Goal: Information Seeking & Learning: Learn about a topic

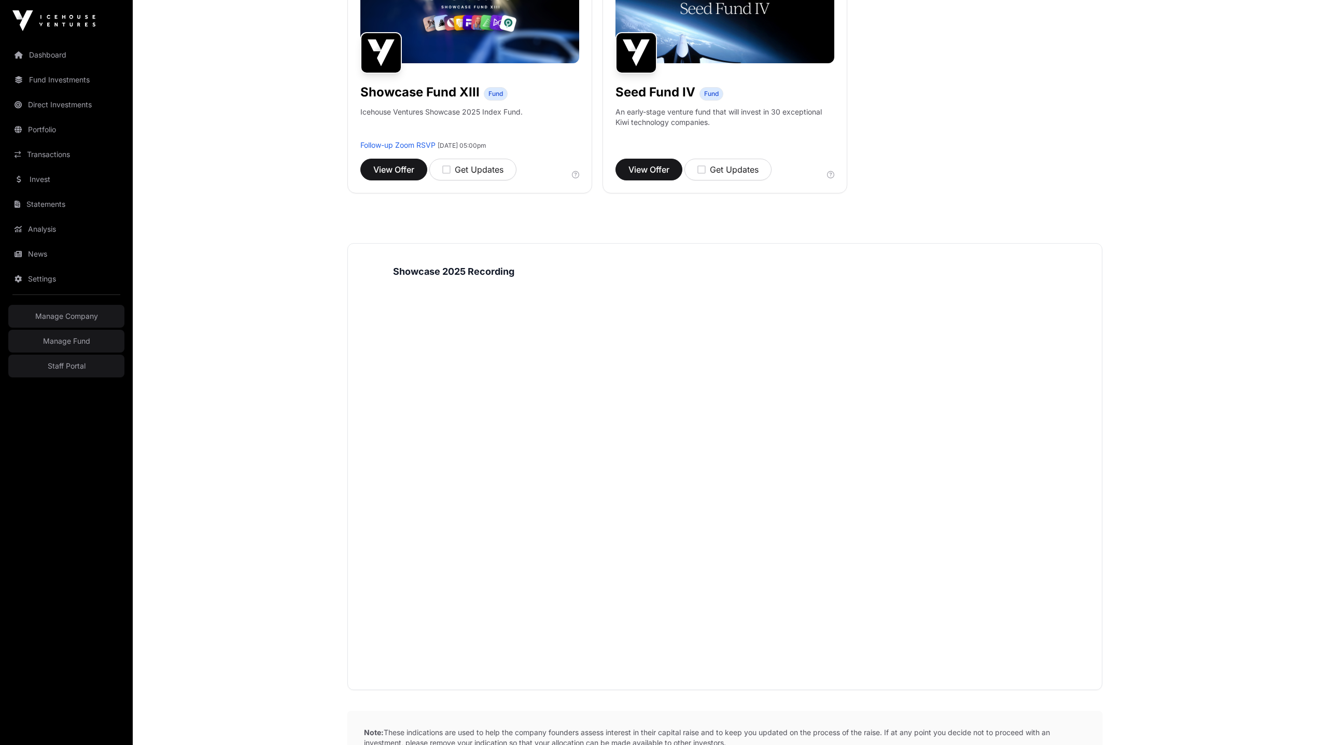
scroll to position [1074, 0]
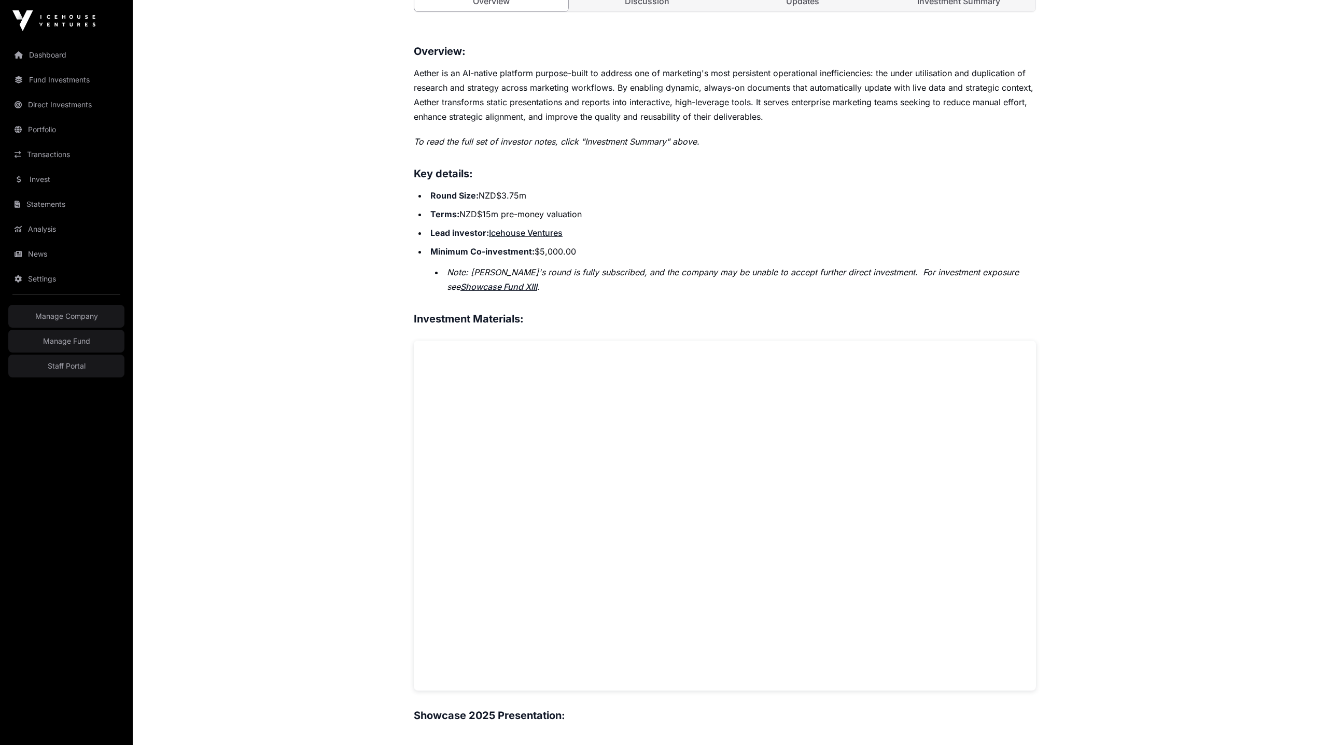
scroll to position [387, 0]
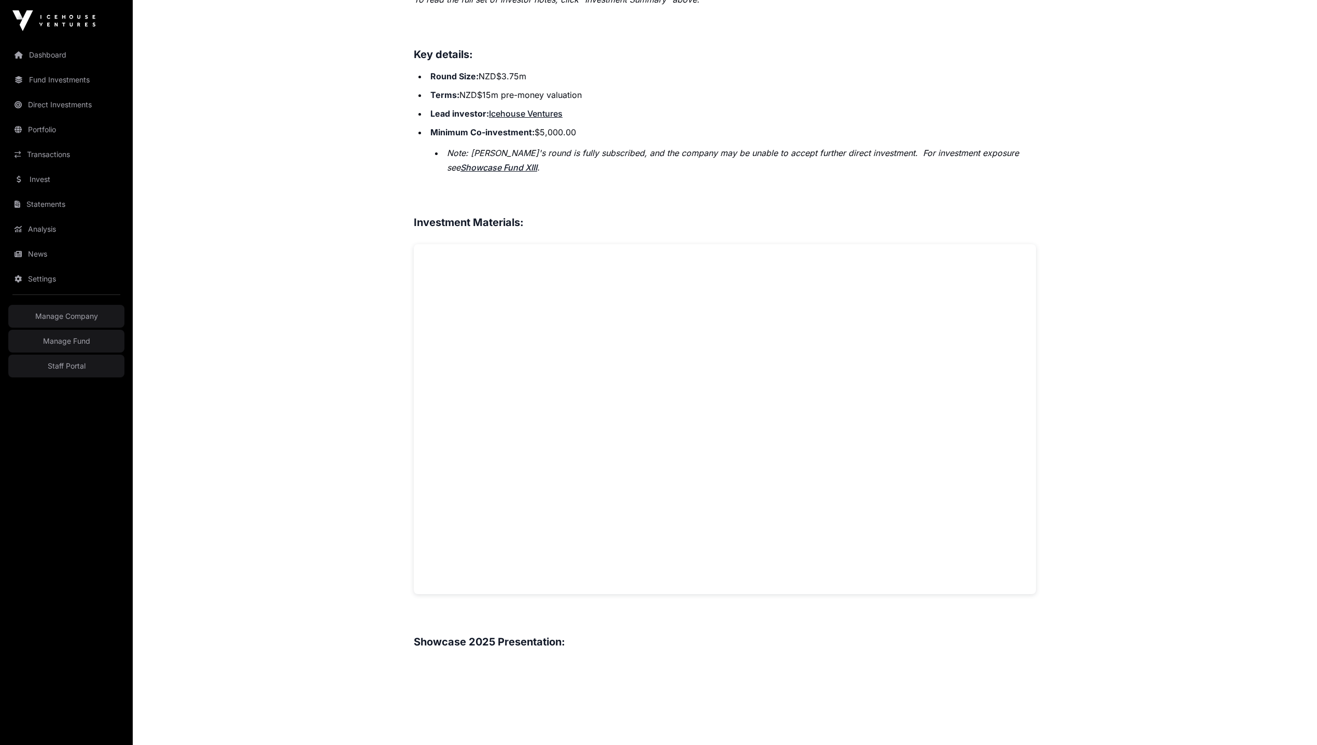
scroll to position [1027, 0]
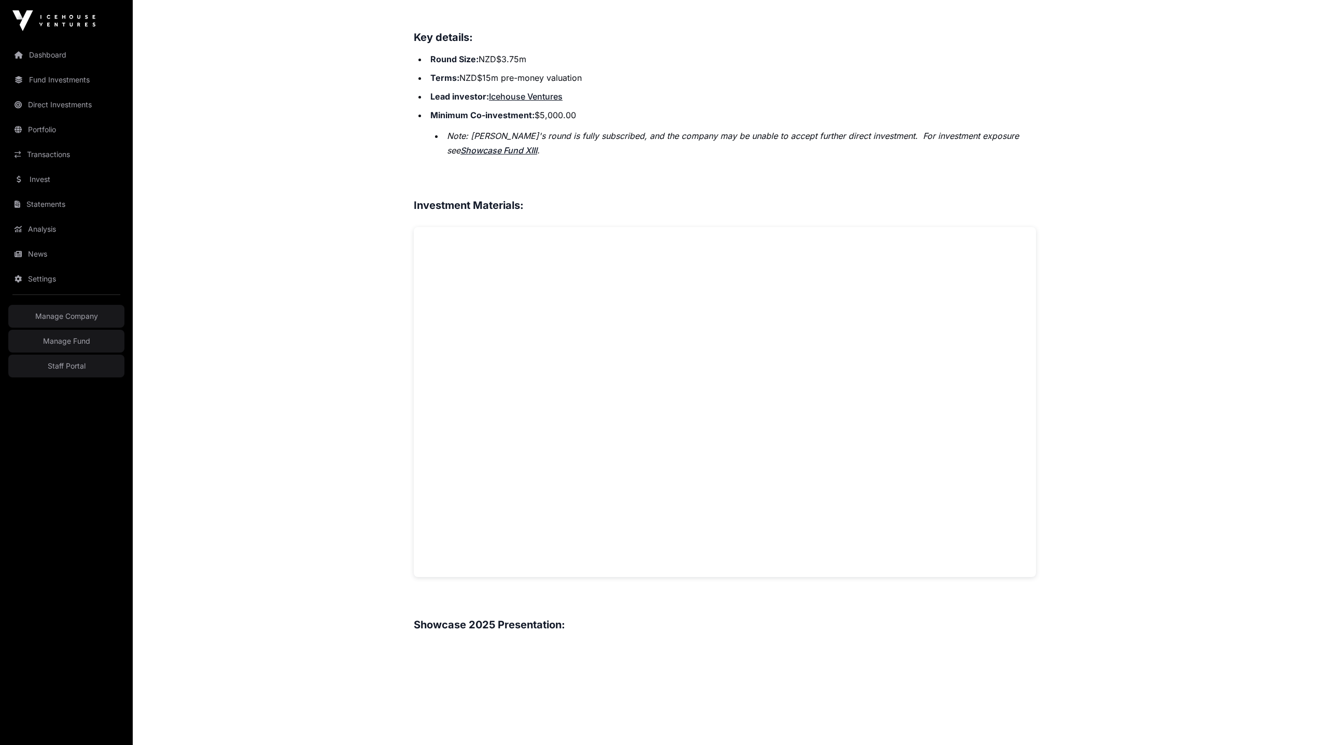
scroll to position [710, 0]
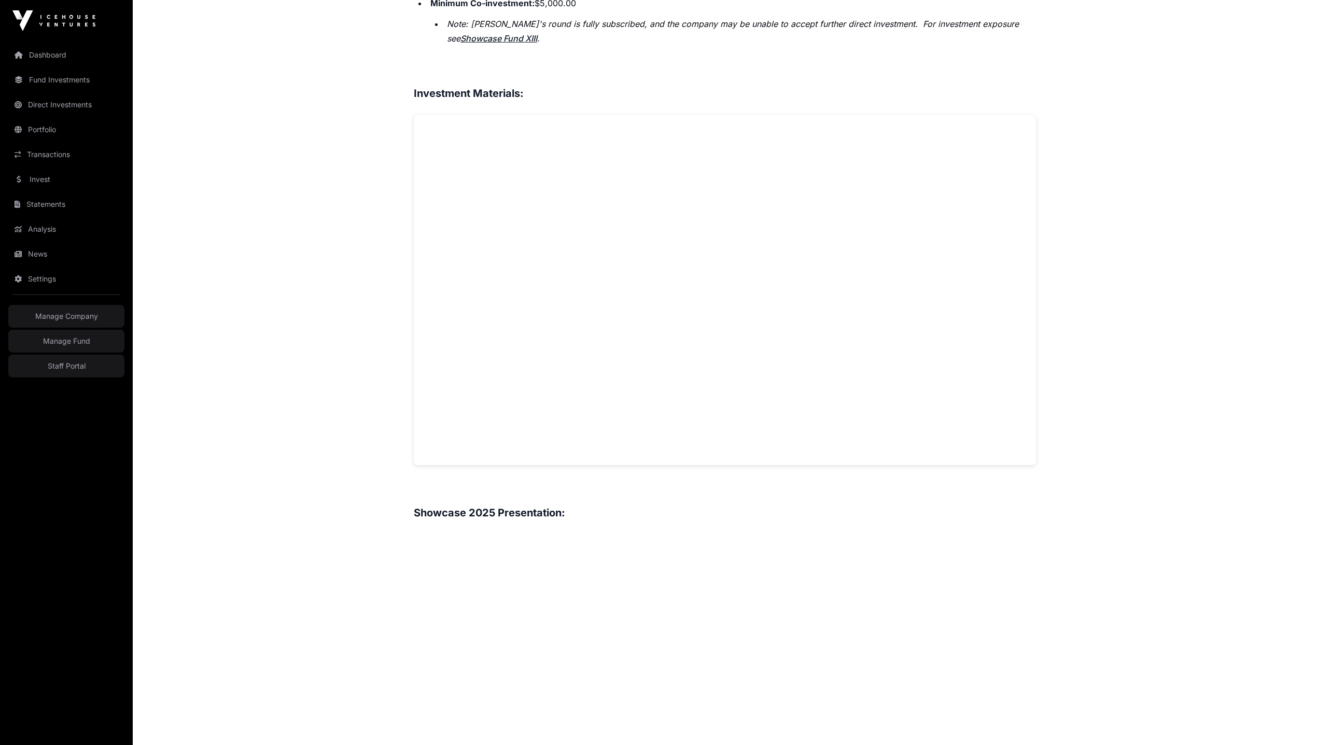
click at [339, 271] on main "Showcase 2025 Aether Open Aether Direct Helping marketing teams turn research a…" at bounding box center [725, 400] width 1184 height 2137
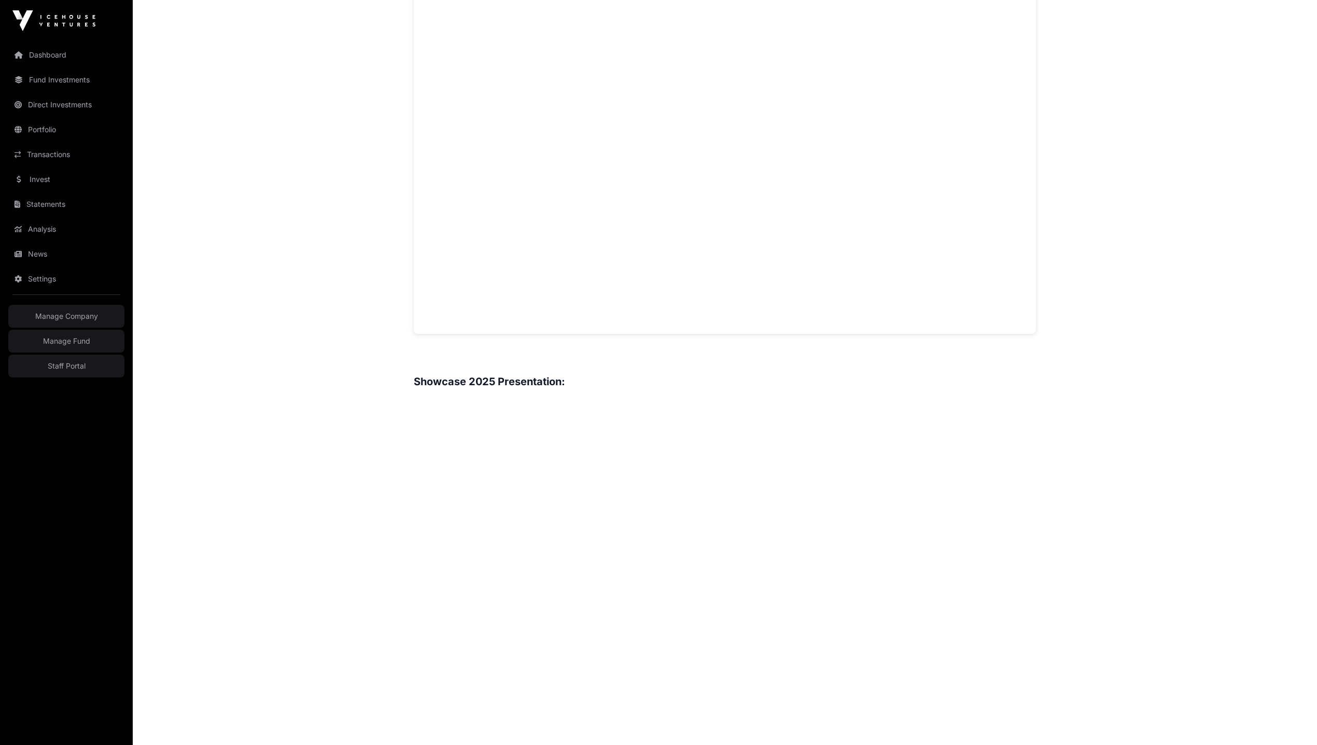
scroll to position [793, 0]
click at [347, 301] on main "Showcase 2025 Aspiring Materials Open Aspiring Materials Direct Converting mini…" at bounding box center [725, 307] width 1184 height 2116
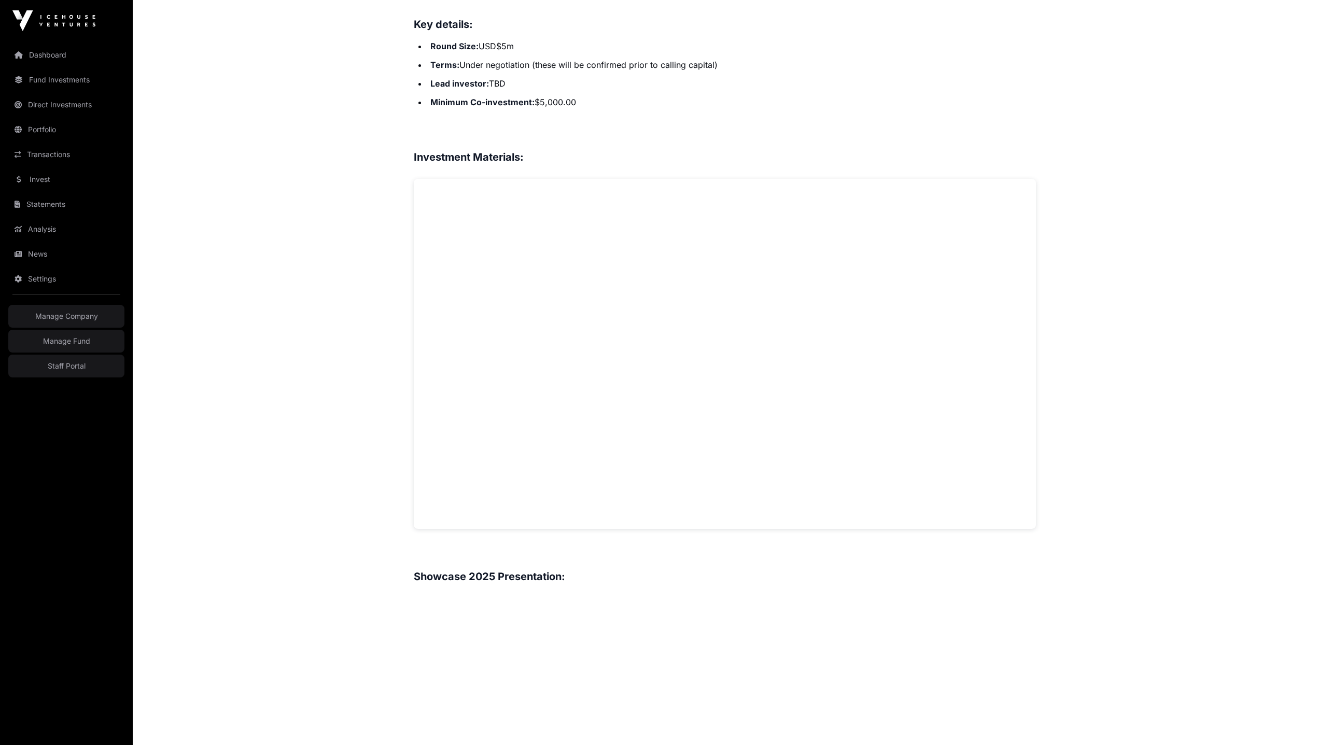
scroll to position [655, 0]
click at [366, 292] on main "Showcase 2025 DataMasque Open DataMasque Direct Making sensitive data safe to u…" at bounding box center [725, 457] width 1184 height 2141
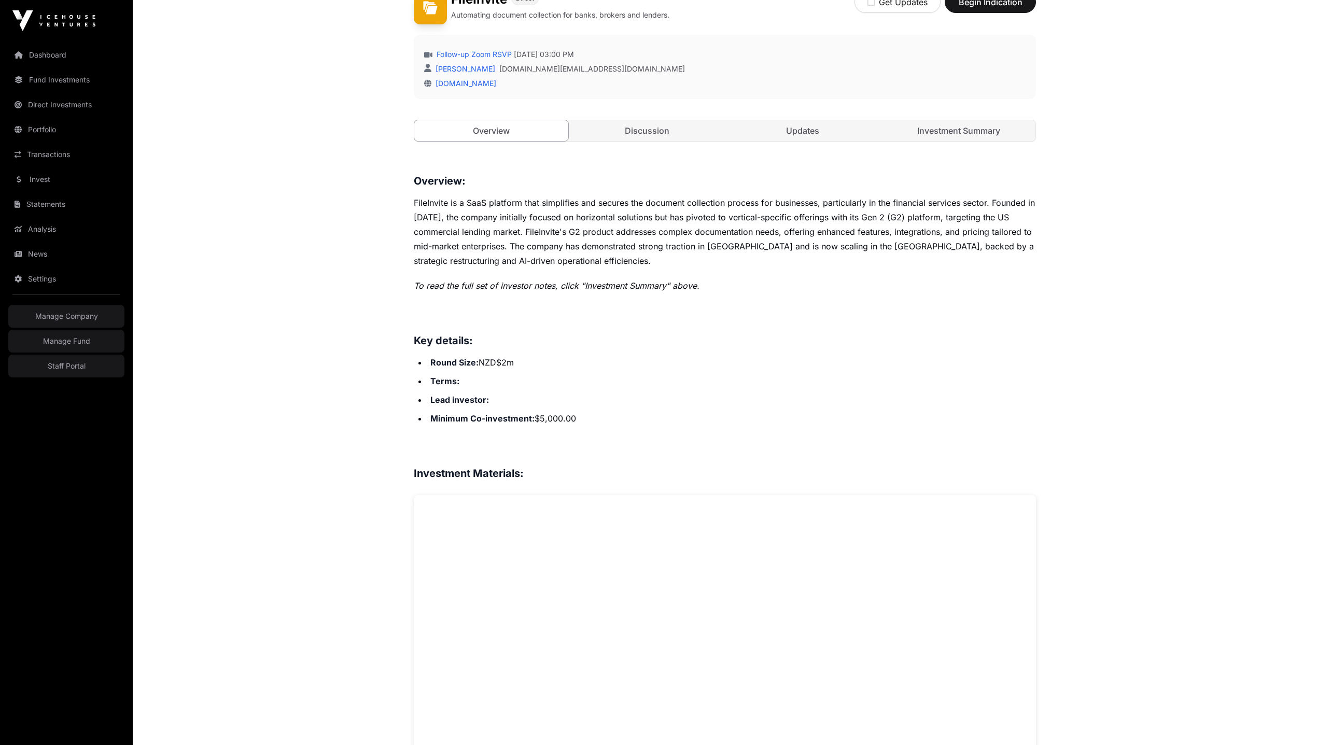
scroll to position [673, 0]
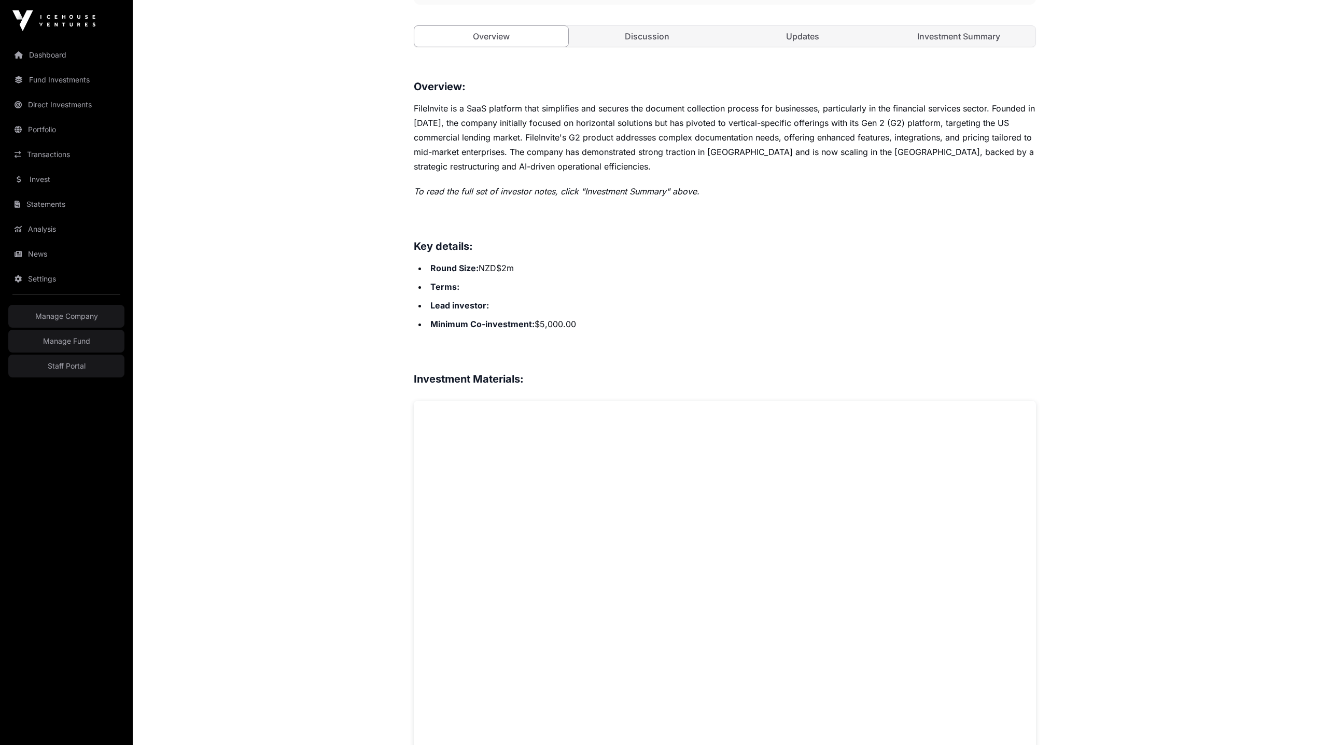
click at [535, 284] on li "Terms:" at bounding box center [731, 286] width 609 height 15
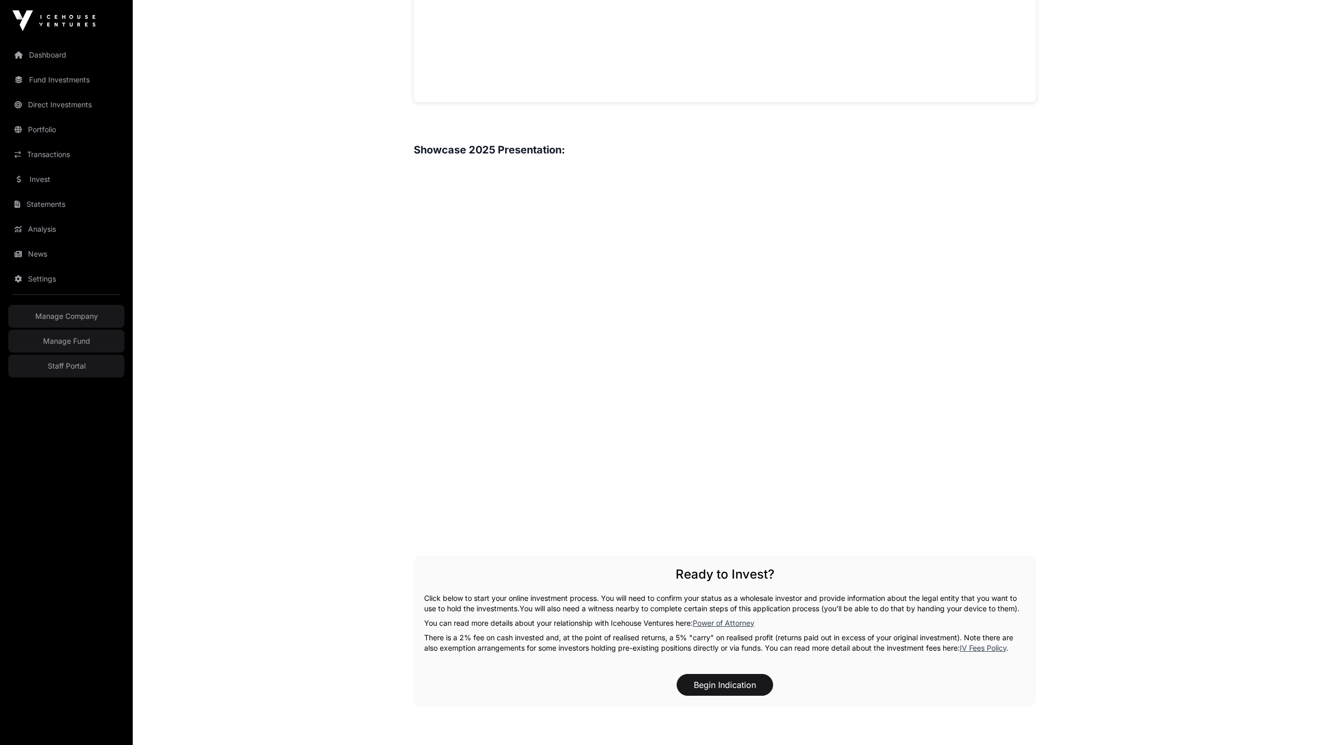
scroll to position [1065, 0]
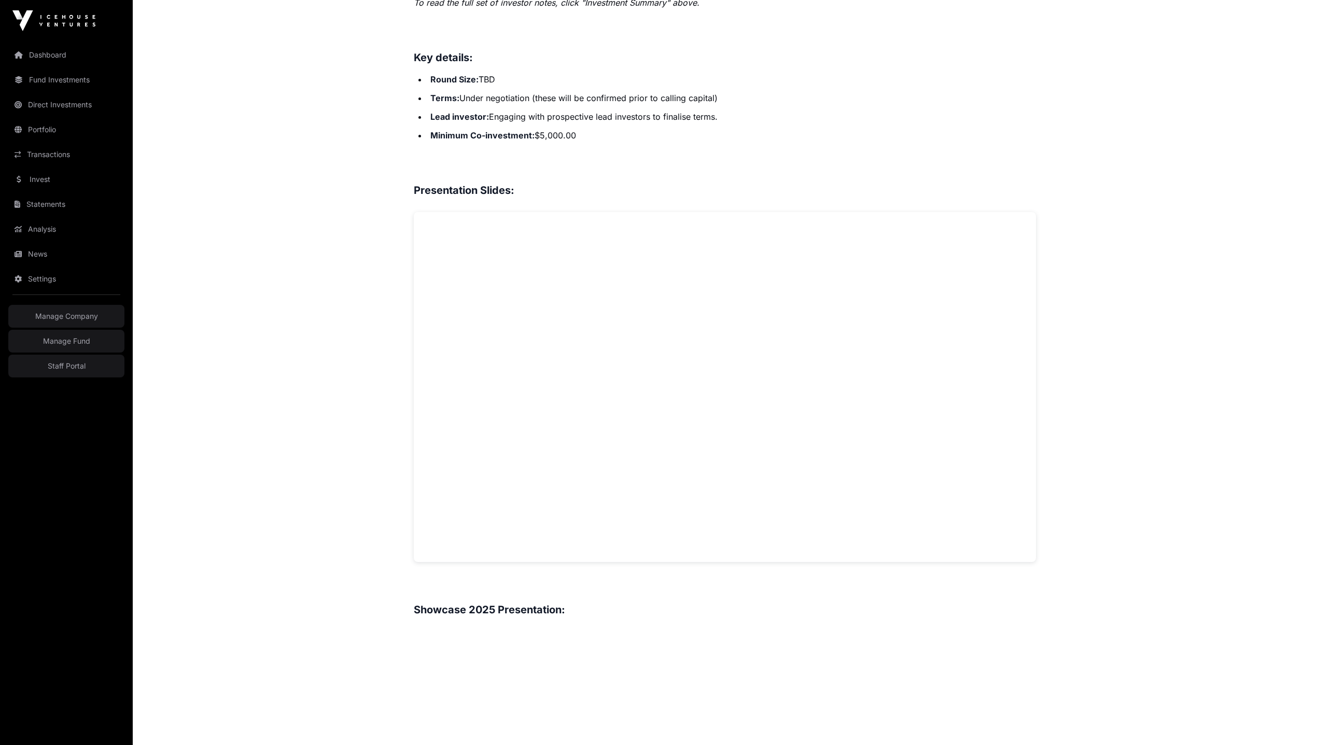
scroll to position [664, 0]
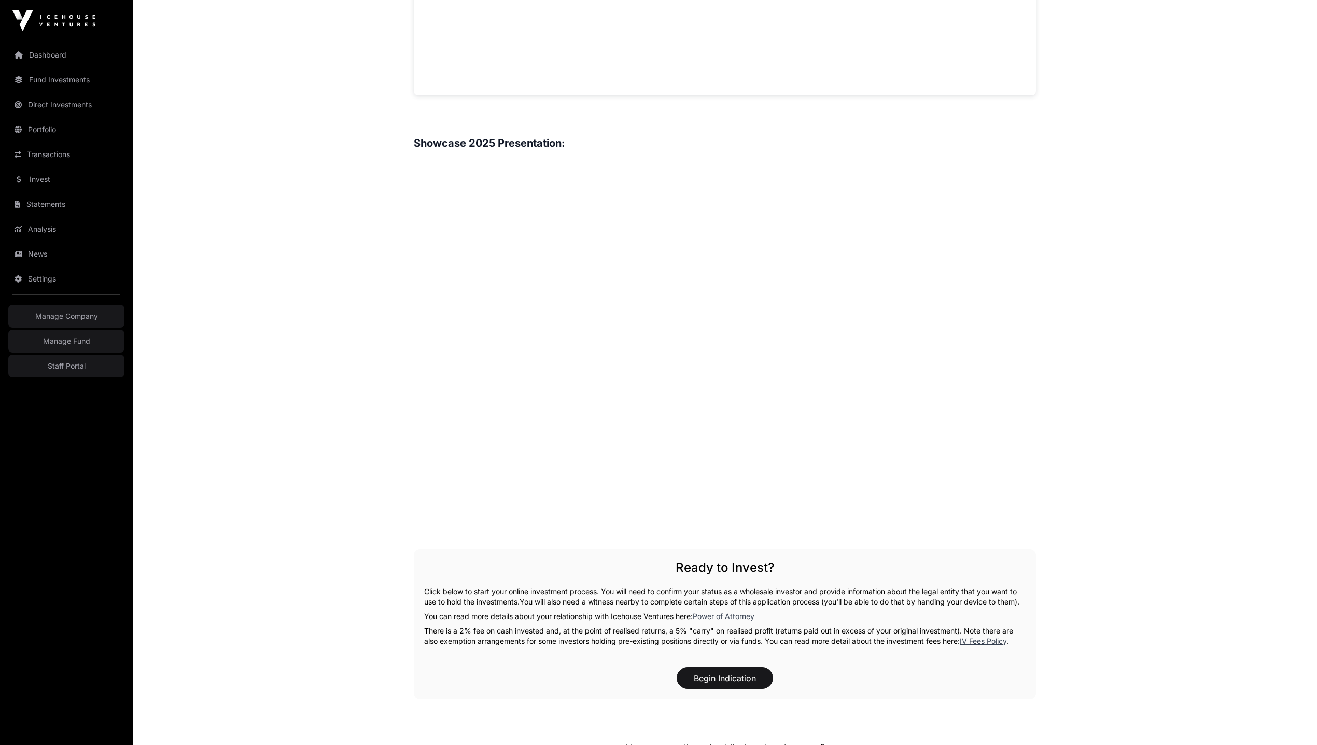
scroll to position [1162, 0]
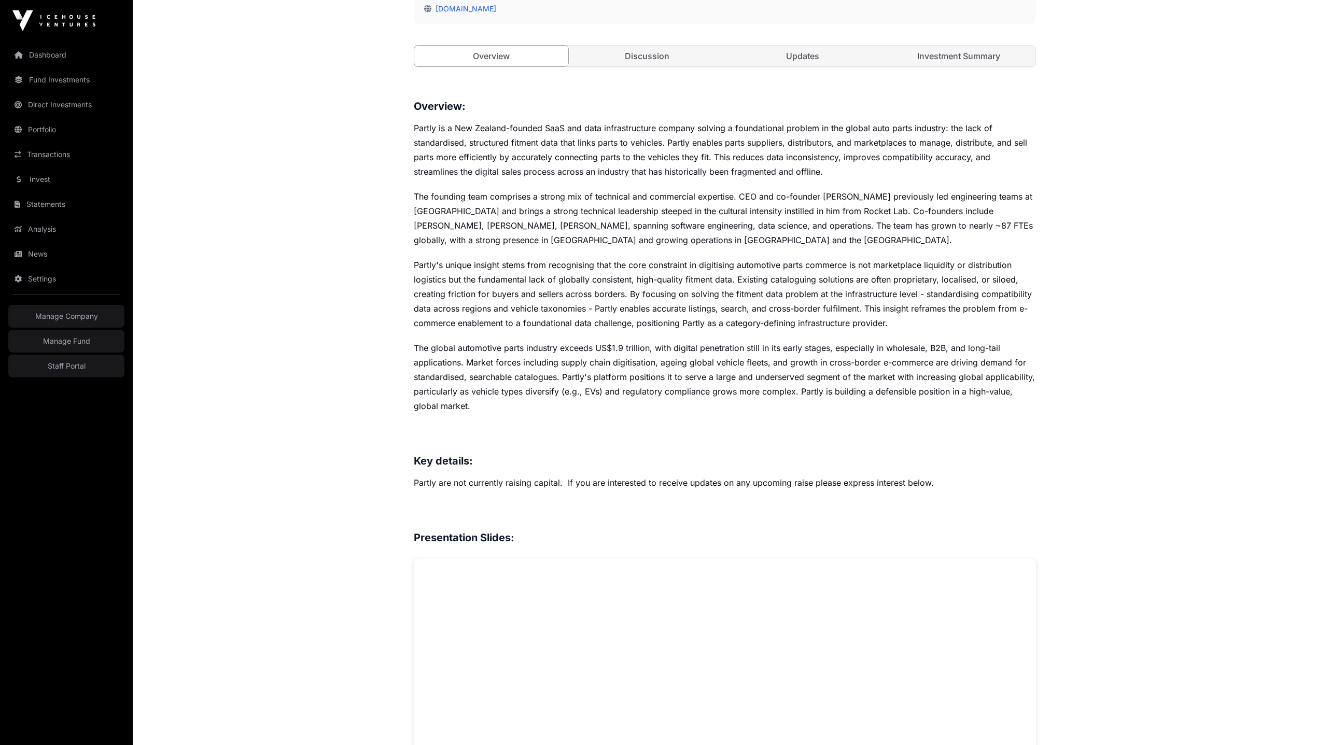
scroll to position [225, 0]
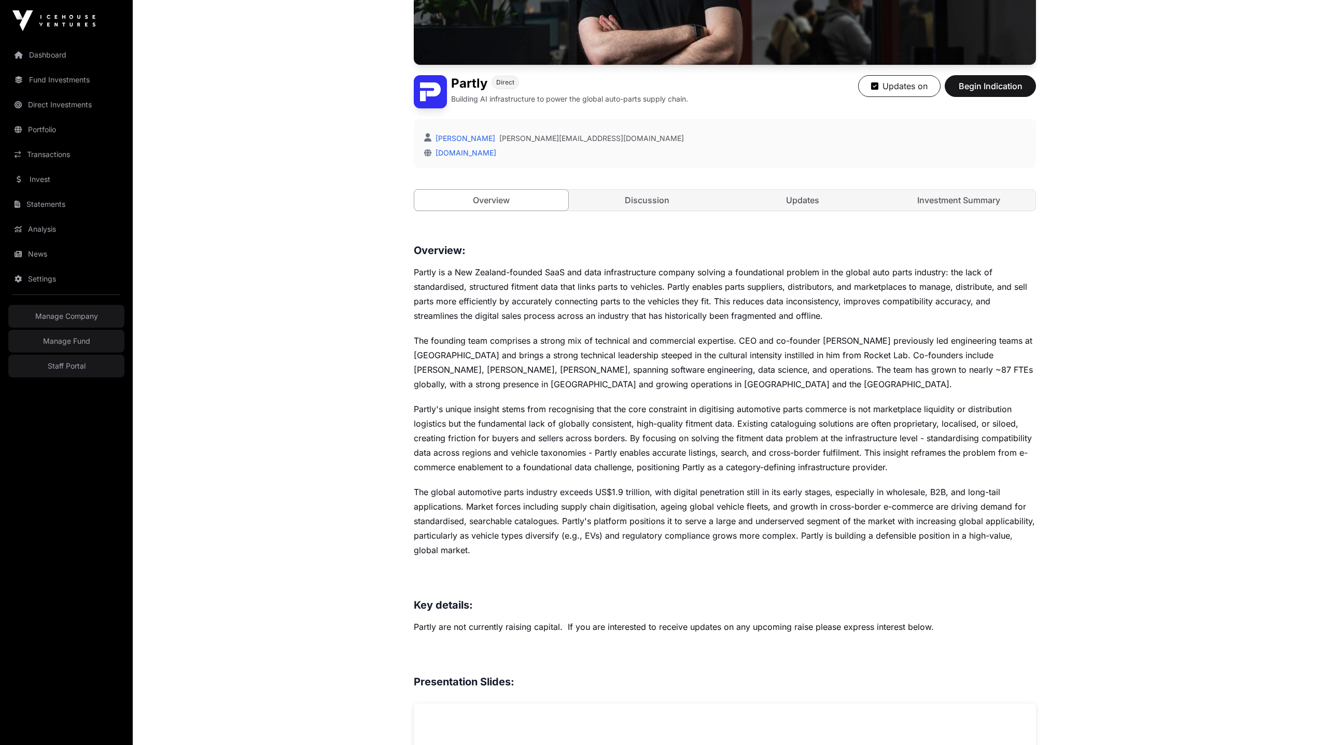
click at [520, 218] on div "Open Partly Direct Building AI infrastructure to power the global auto-parts su…" at bounding box center [725, 49] width 622 height 366
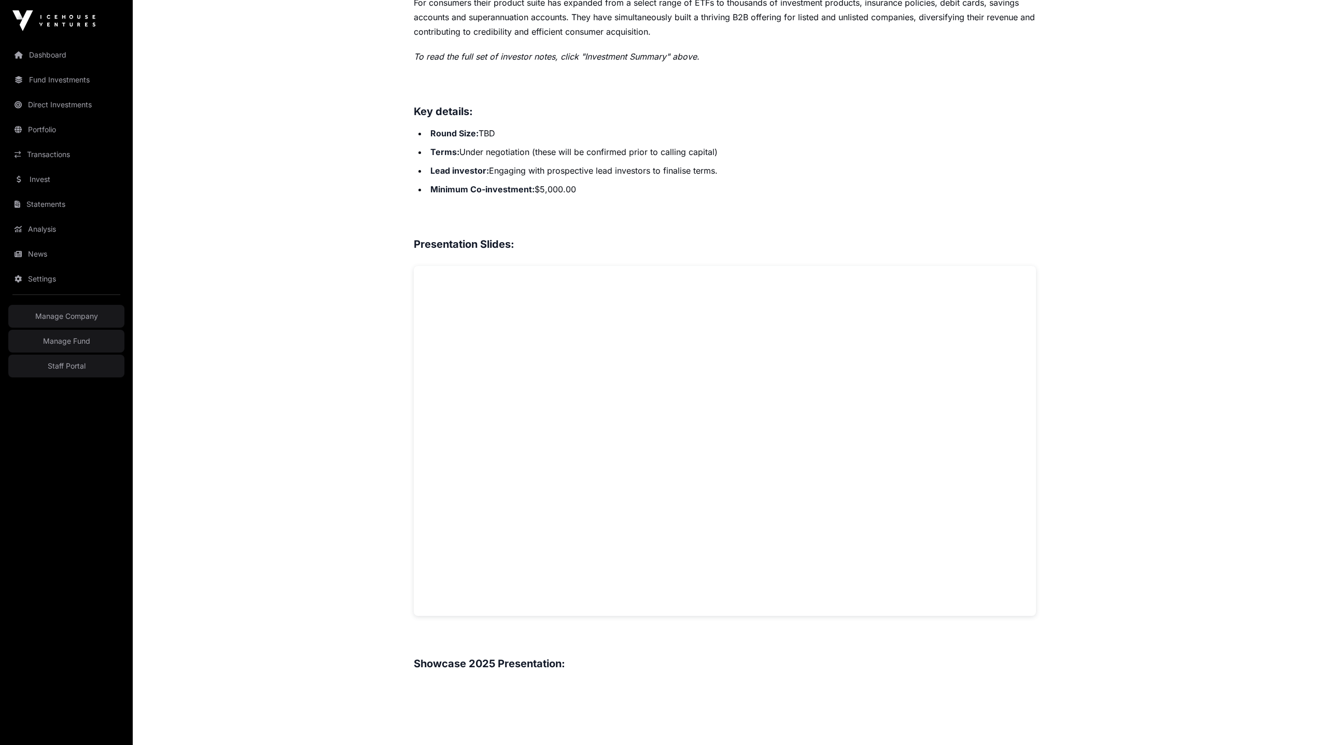
scroll to position [887, 0]
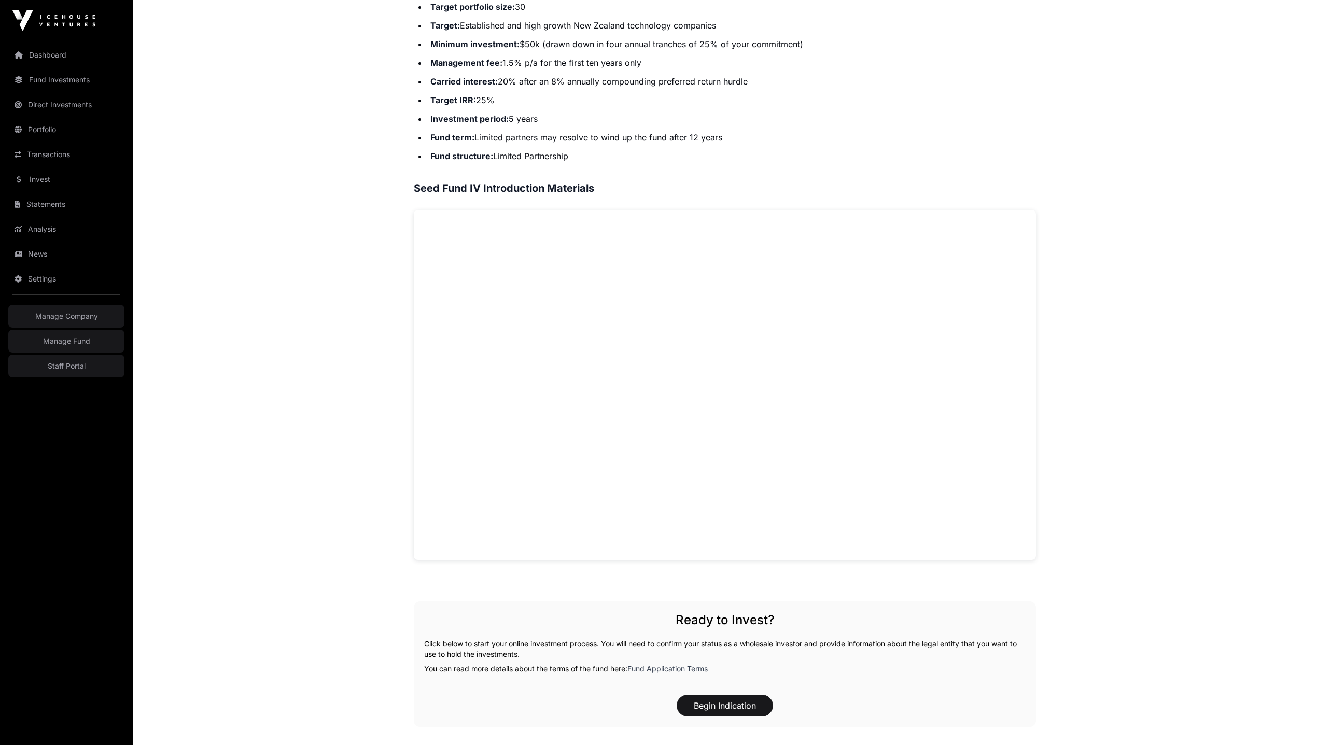
scroll to position [687, 0]
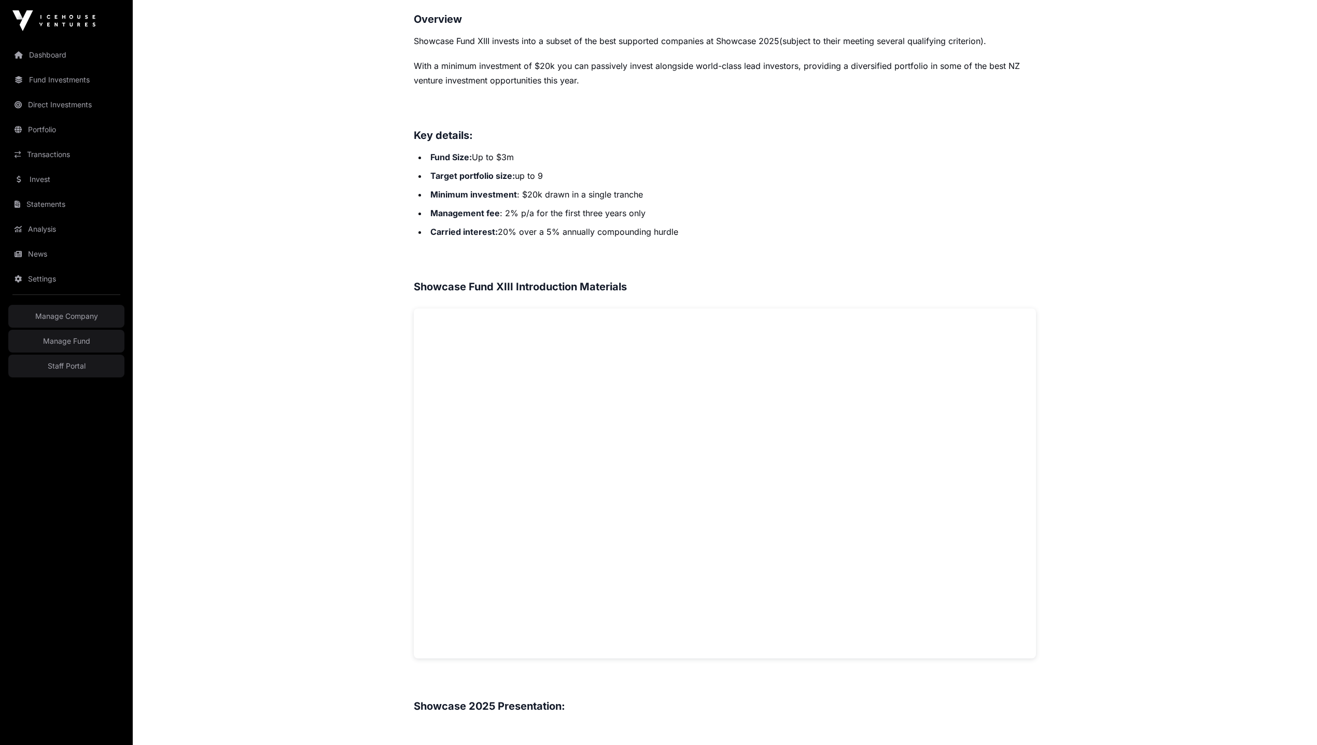
scroll to position [374, 0]
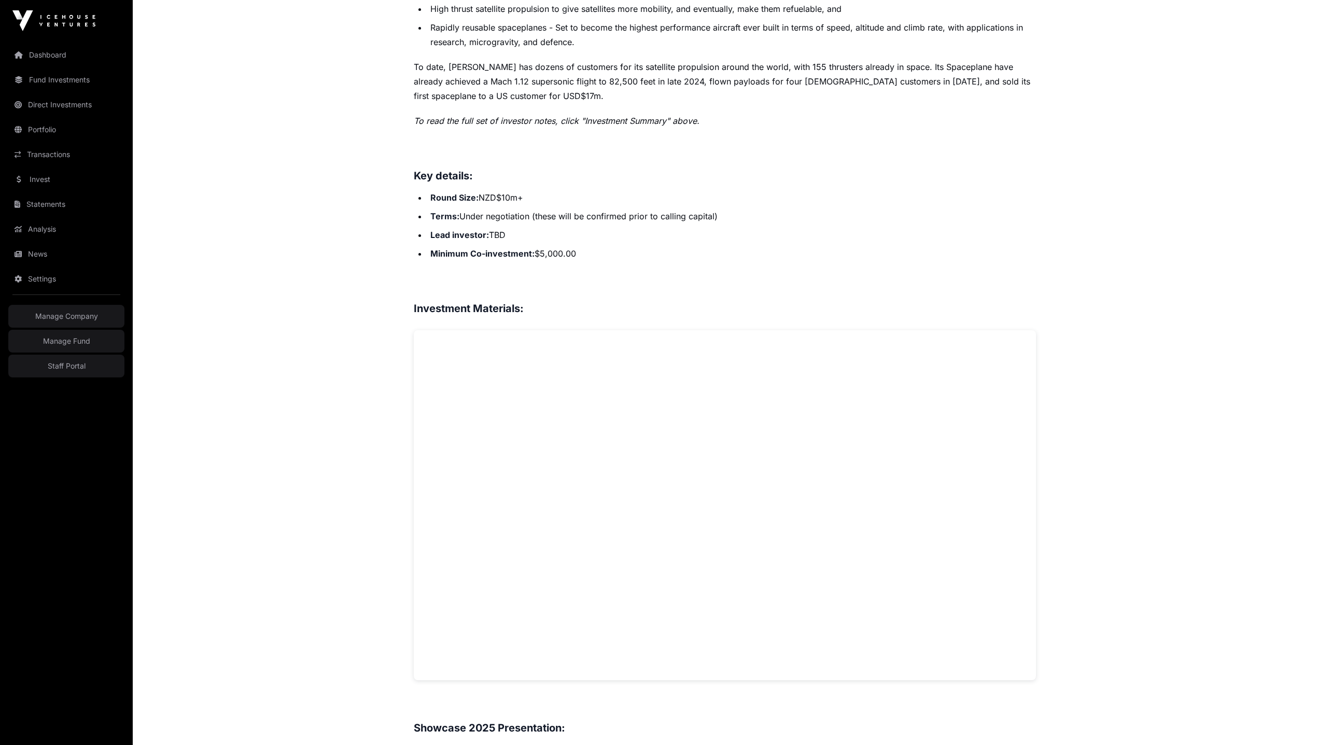
scroll to position [703, 0]
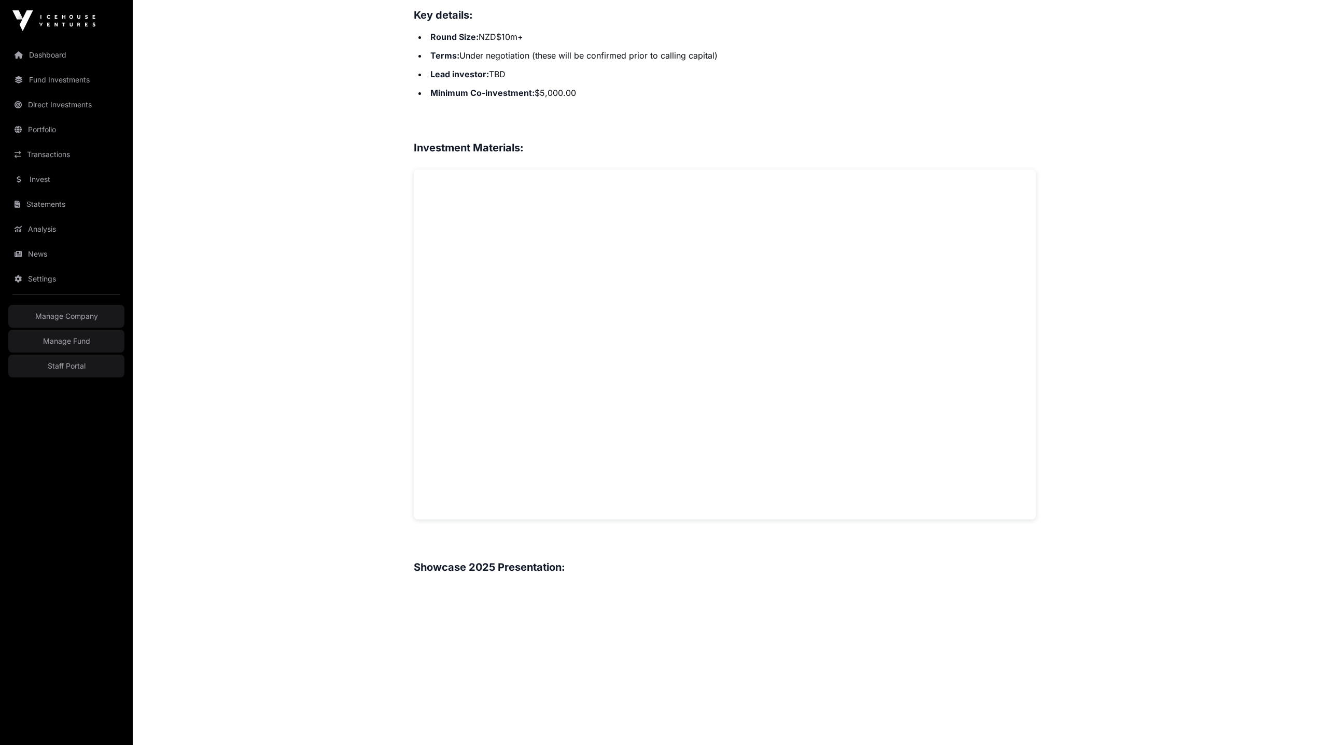
scroll to position [703, 0]
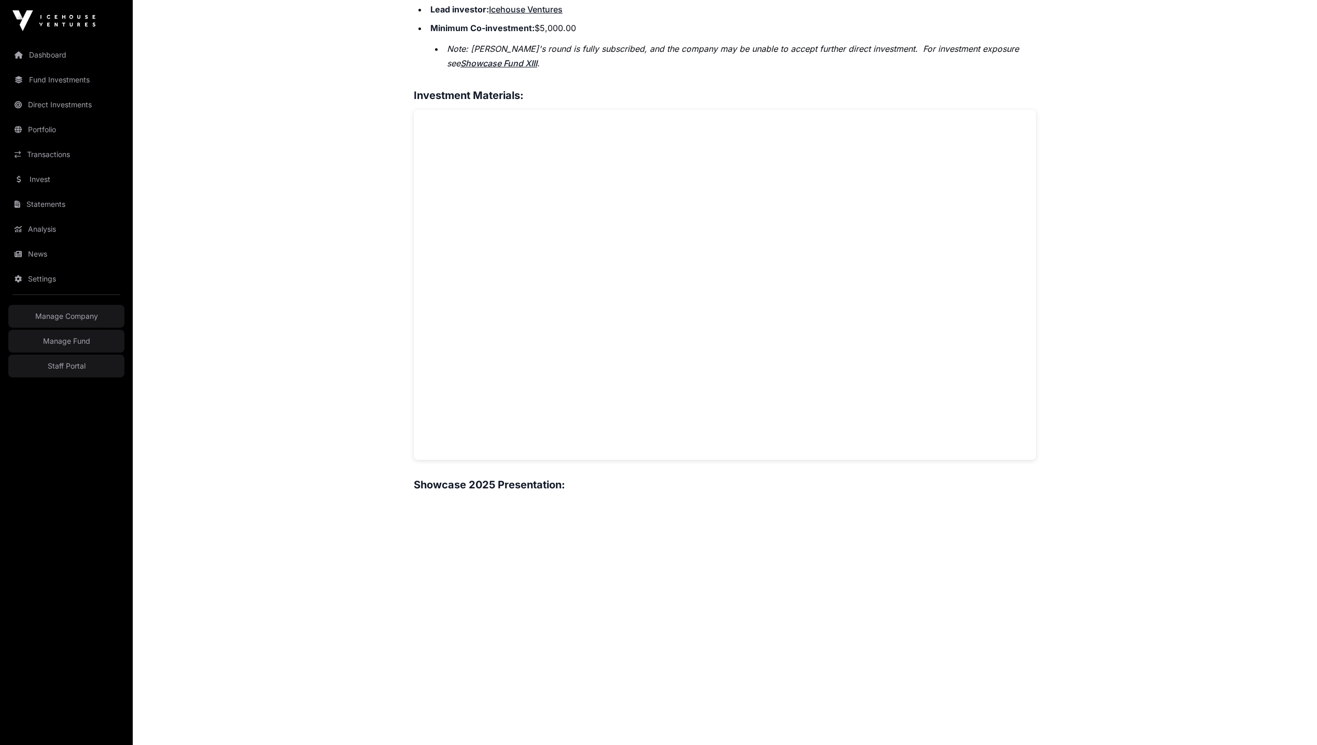
scroll to position [423, 0]
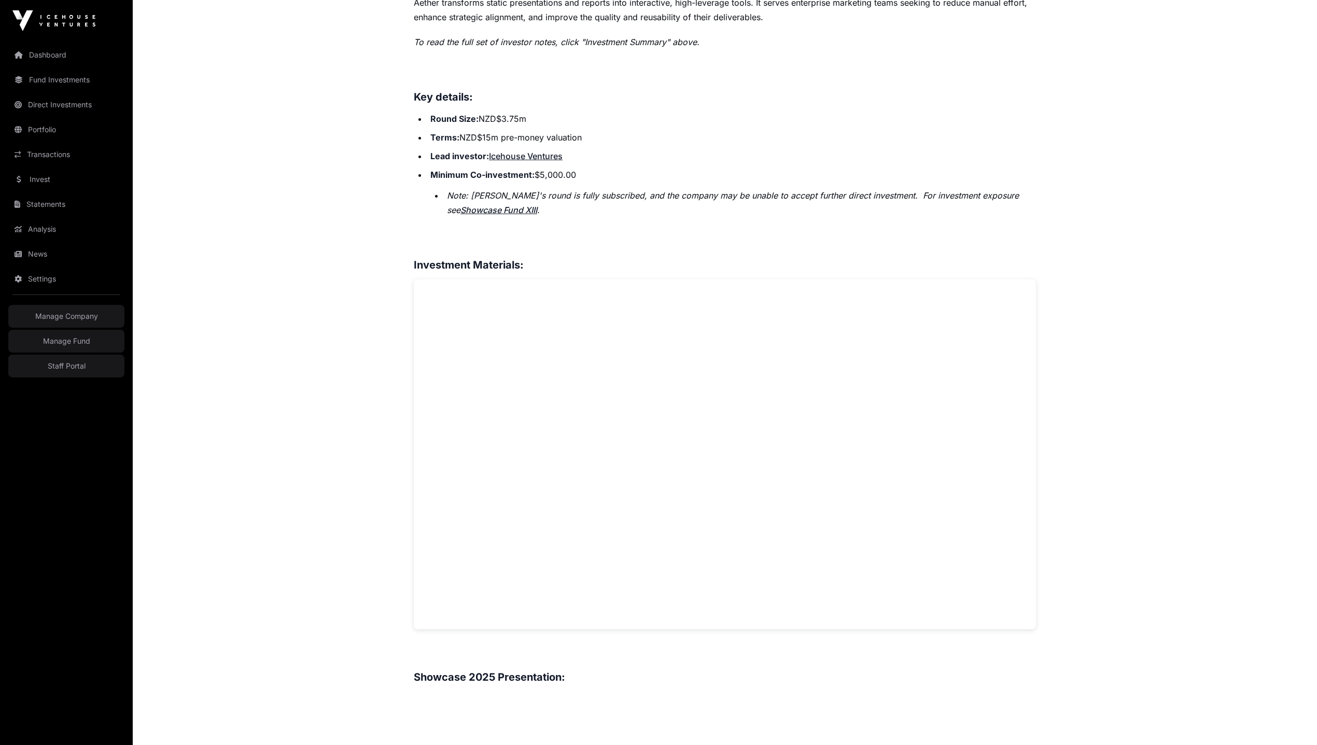
scroll to position [376, 0]
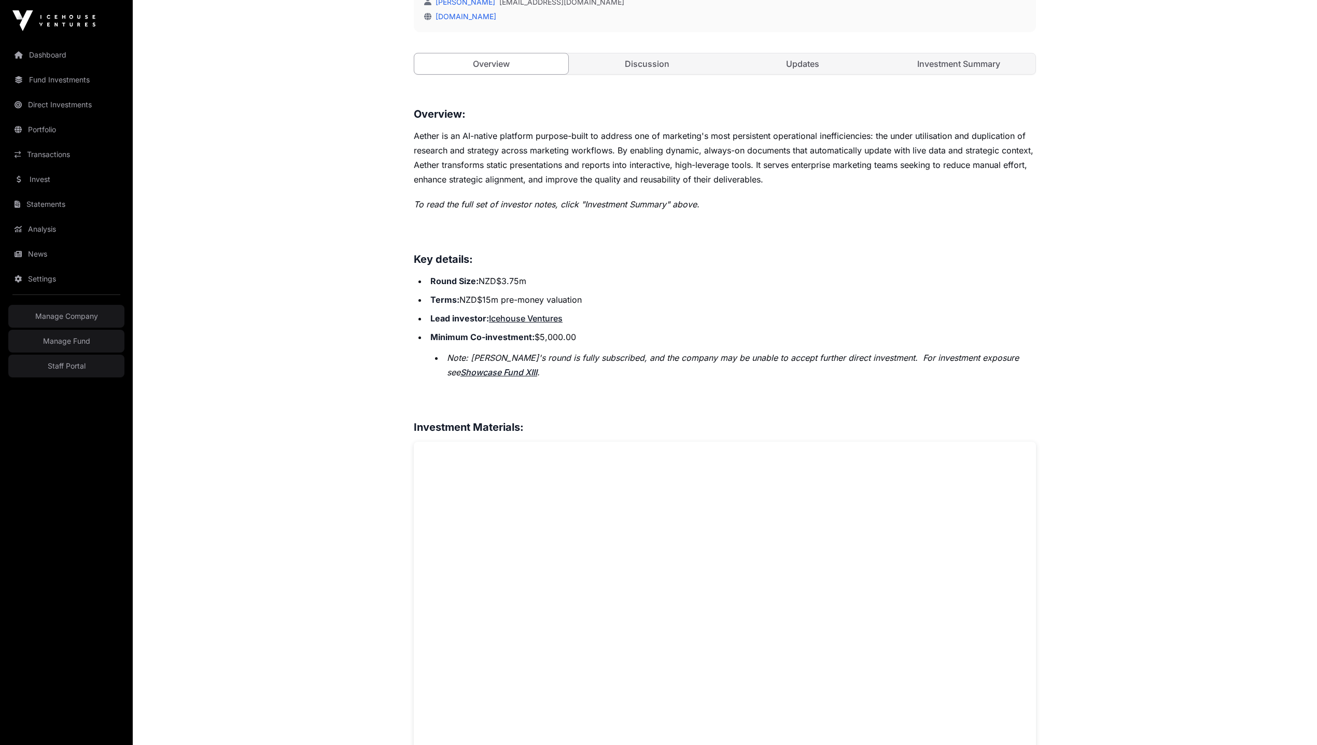
click at [416, 151] on p "Aether is an AI-native platform purpose-built to address one of marketing's mos…" at bounding box center [725, 158] width 622 height 58
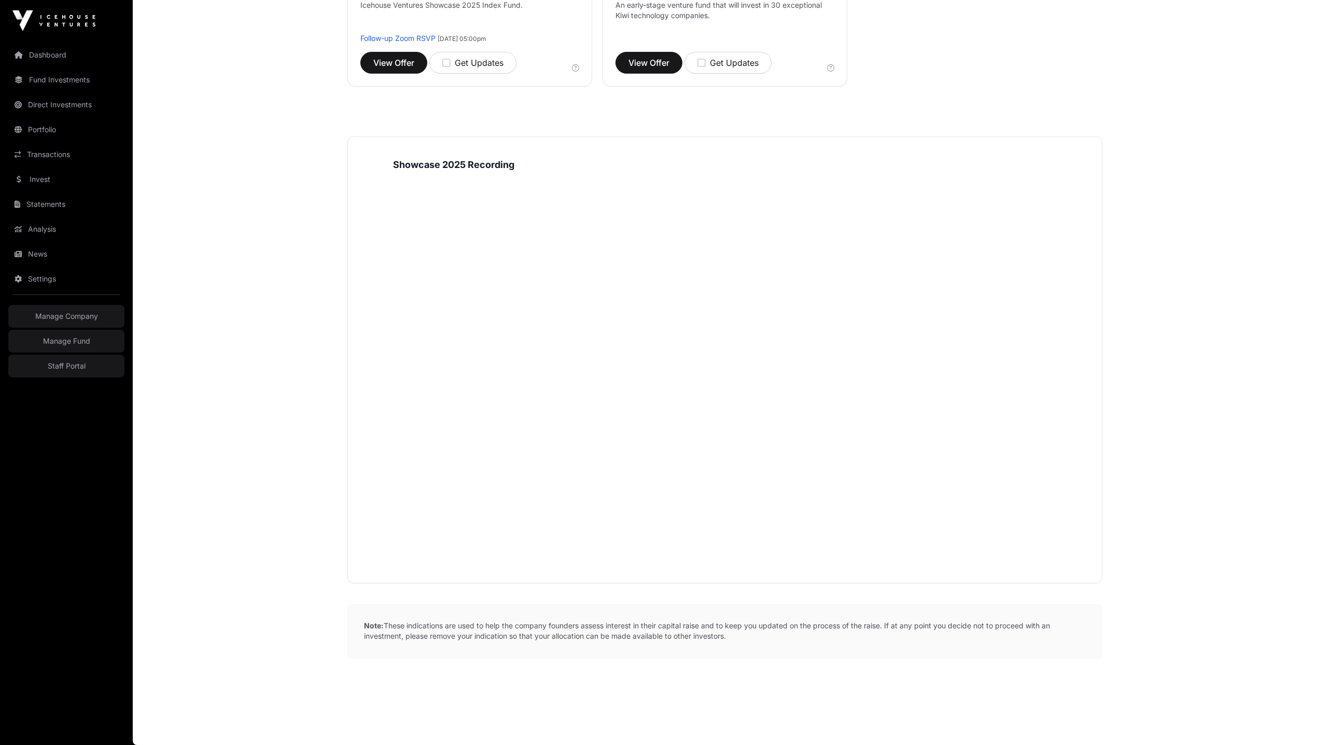
scroll to position [1118, 0]
